Goal: Go to known website: Go to known website

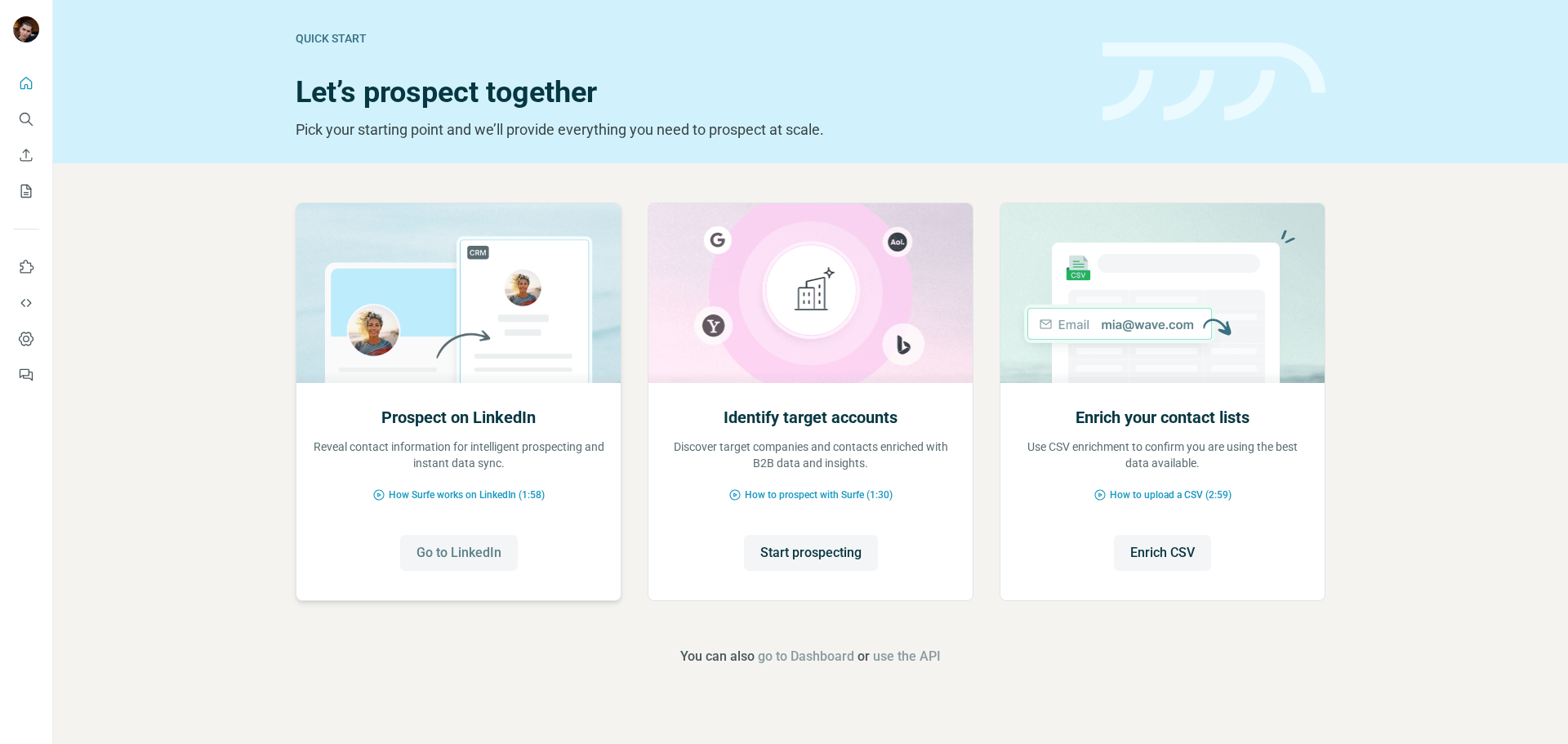
click at [438, 542] on button "Go to LinkedIn" at bounding box center [458, 552] width 117 height 36
click at [477, 568] on button "Go to LinkedIn" at bounding box center [458, 552] width 117 height 36
